Goal: Task Accomplishment & Management: Use online tool/utility

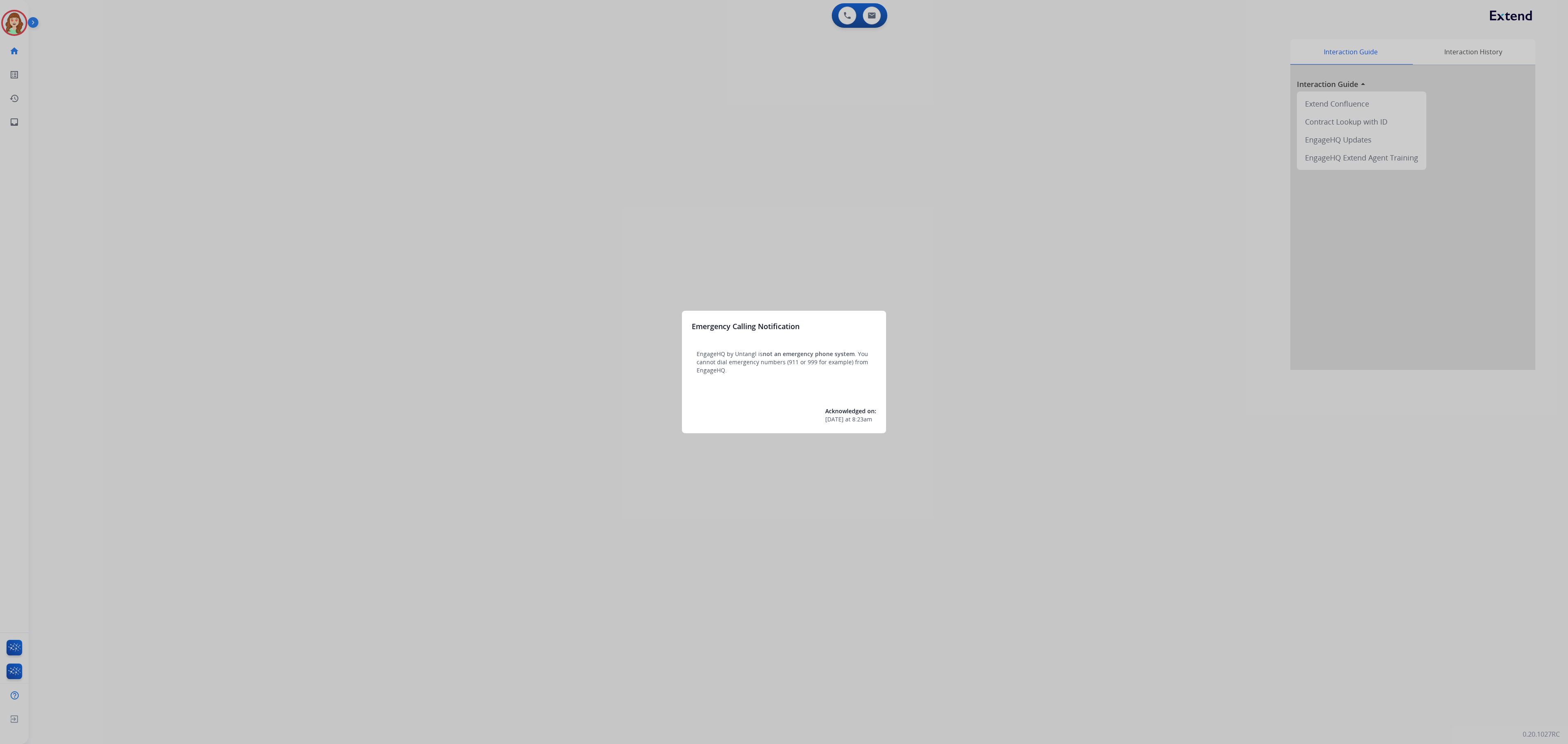
drag, startPoint x: 733, startPoint y: 208, endPoint x: 748, endPoint y: 203, distance: 15.8
click at [748, 203] on div at bounding box center [784, 372] width 1568 height 744
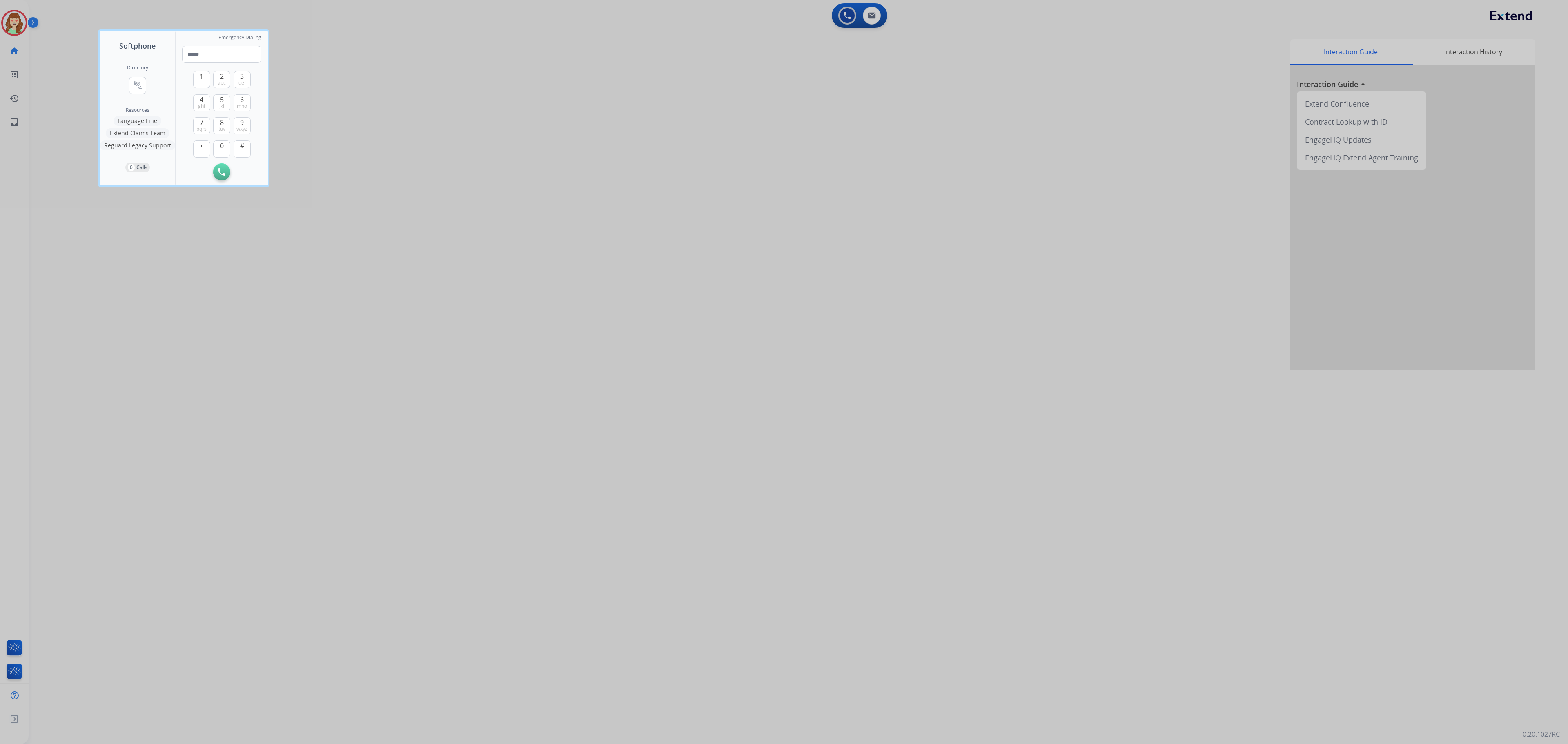
click at [574, 248] on div at bounding box center [784, 372] width 1568 height 744
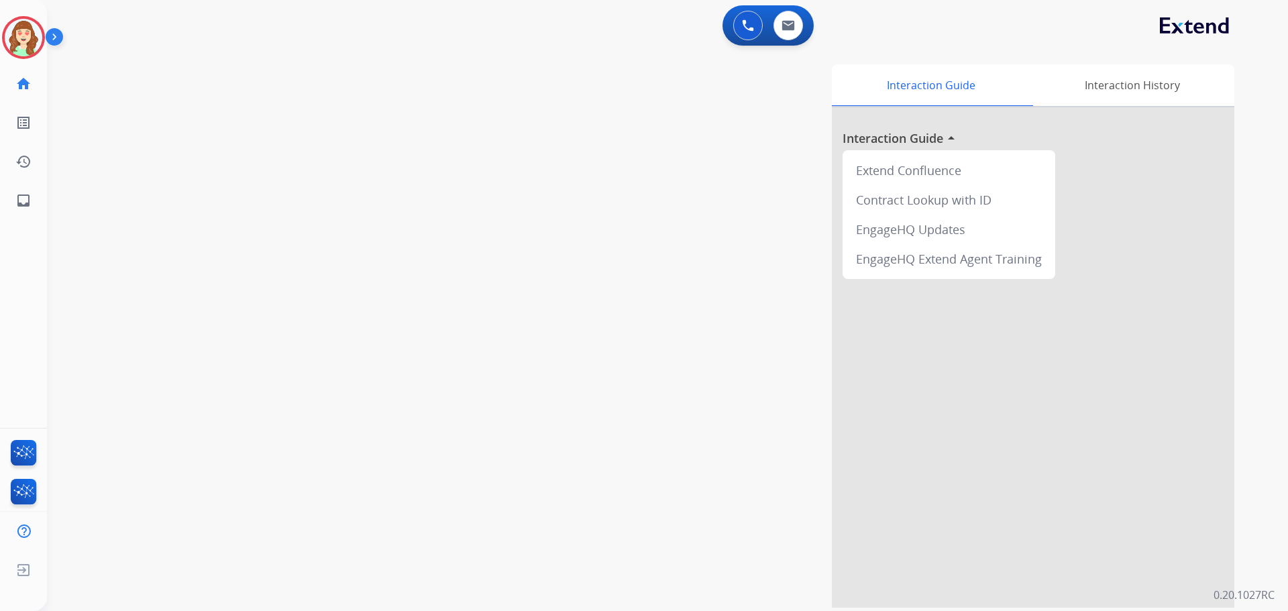
drag, startPoint x: 2161, startPoint y: 1, endPoint x: 536, endPoint y: 223, distance: 1640.4
click at [536, 223] on div "Interaction Guide Interaction History Interaction Guide arrow_drop_up Extend Co…" at bounding box center [839, 335] width 790 height 543
click at [541, 256] on div "Interaction Guide Interaction History Interaction Guide arrow_drop_up Extend Co…" at bounding box center [839, 335] width 790 height 543
click at [782, 19] on button at bounding box center [788, 26] width 30 height 30
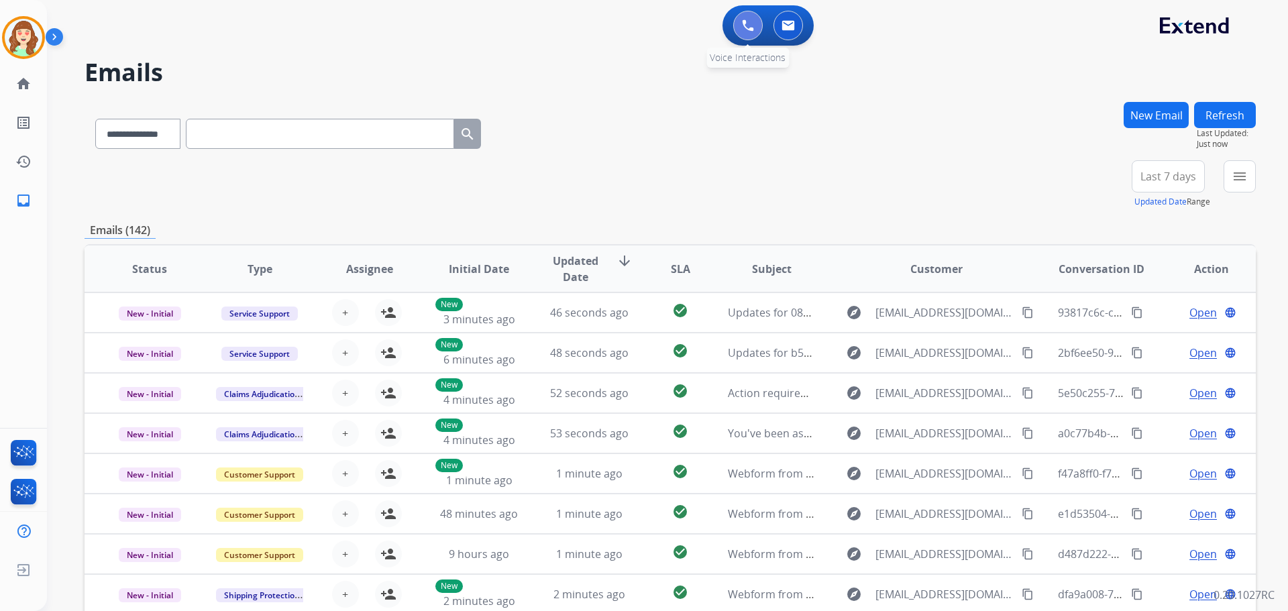
click at [756, 27] on button at bounding box center [748, 26] width 30 height 30
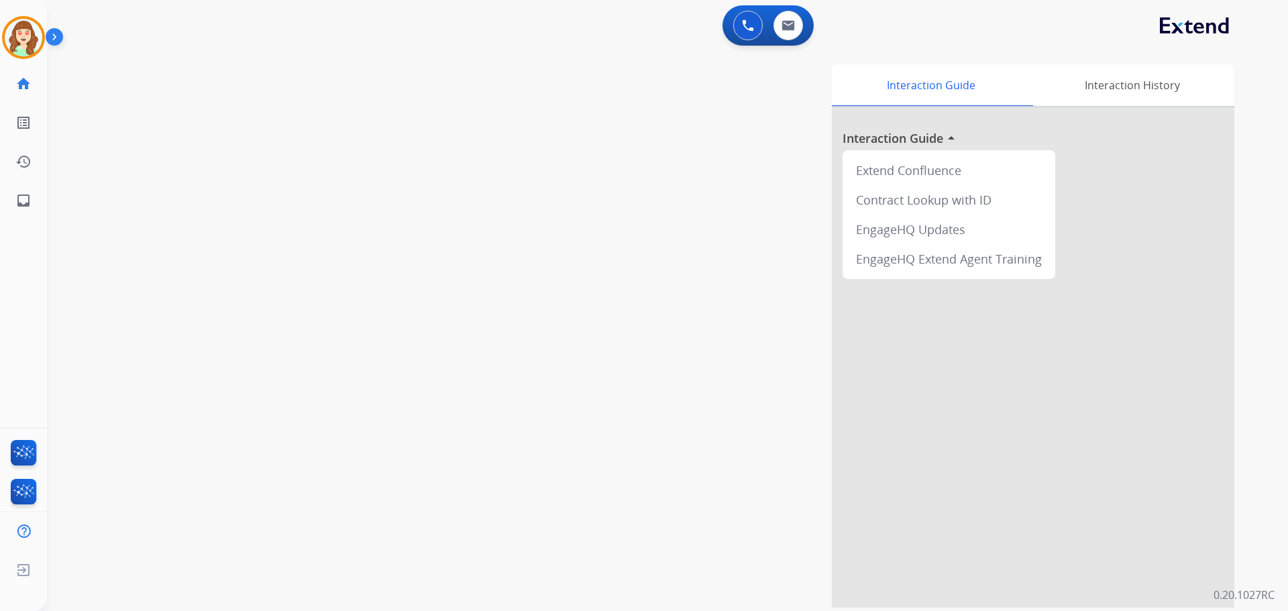
click at [756, 27] on button at bounding box center [748, 26] width 30 height 30
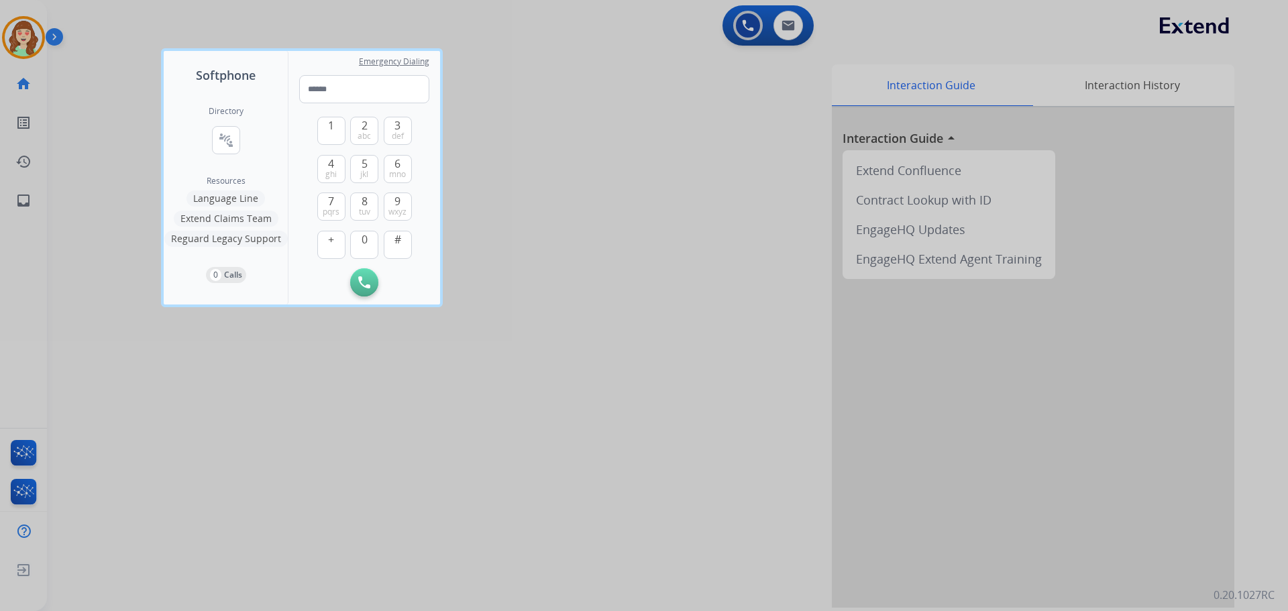
click at [598, 178] on div at bounding box center [644, 305] width 1288 height 611
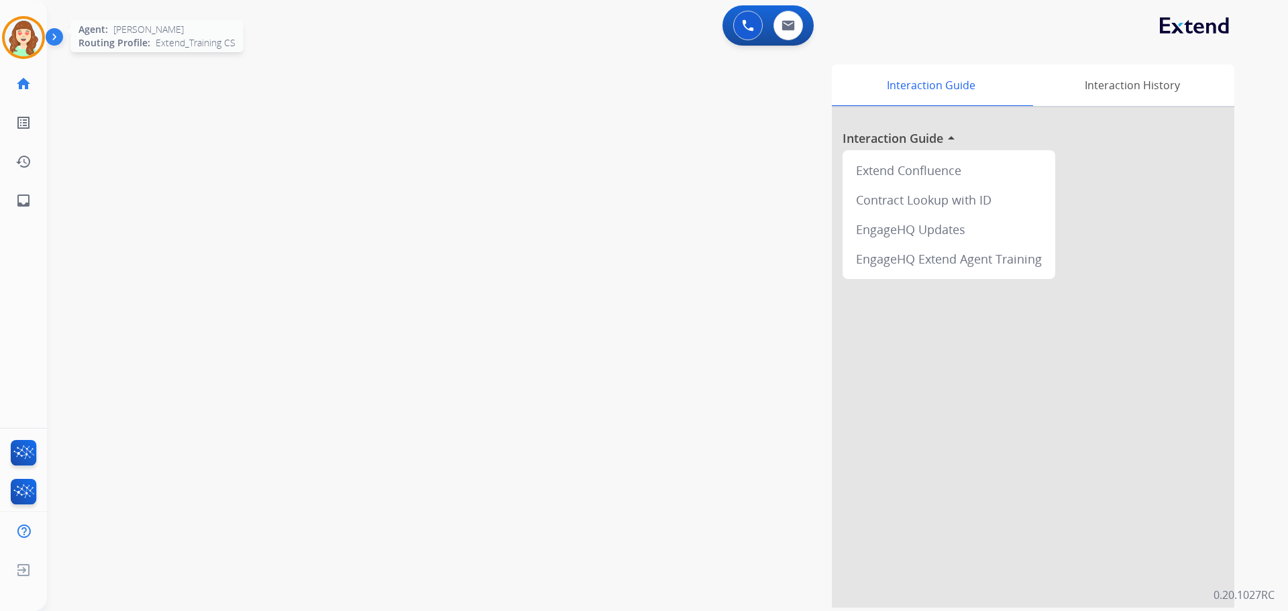
click at [23, 42] on img at bounding box center [24, 38] width 38 height 38
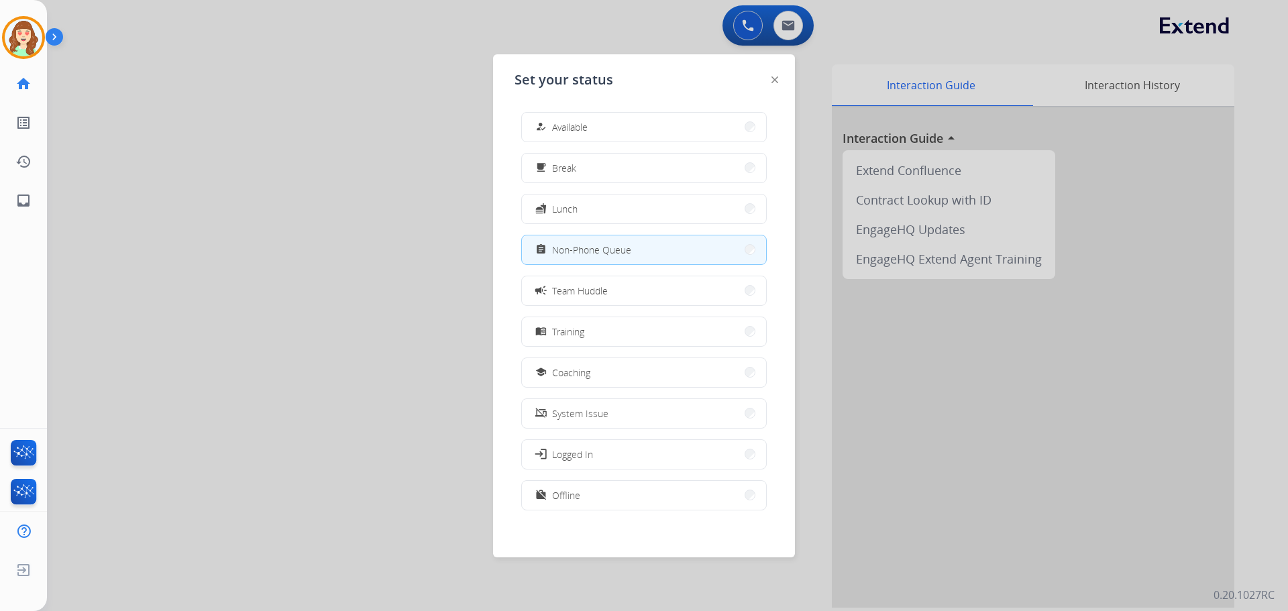
click at [330, 259] on div at bounding box center [644, 305] width 1288 height 611
